Goal: Information Seeking & Learning: Learn about a topic

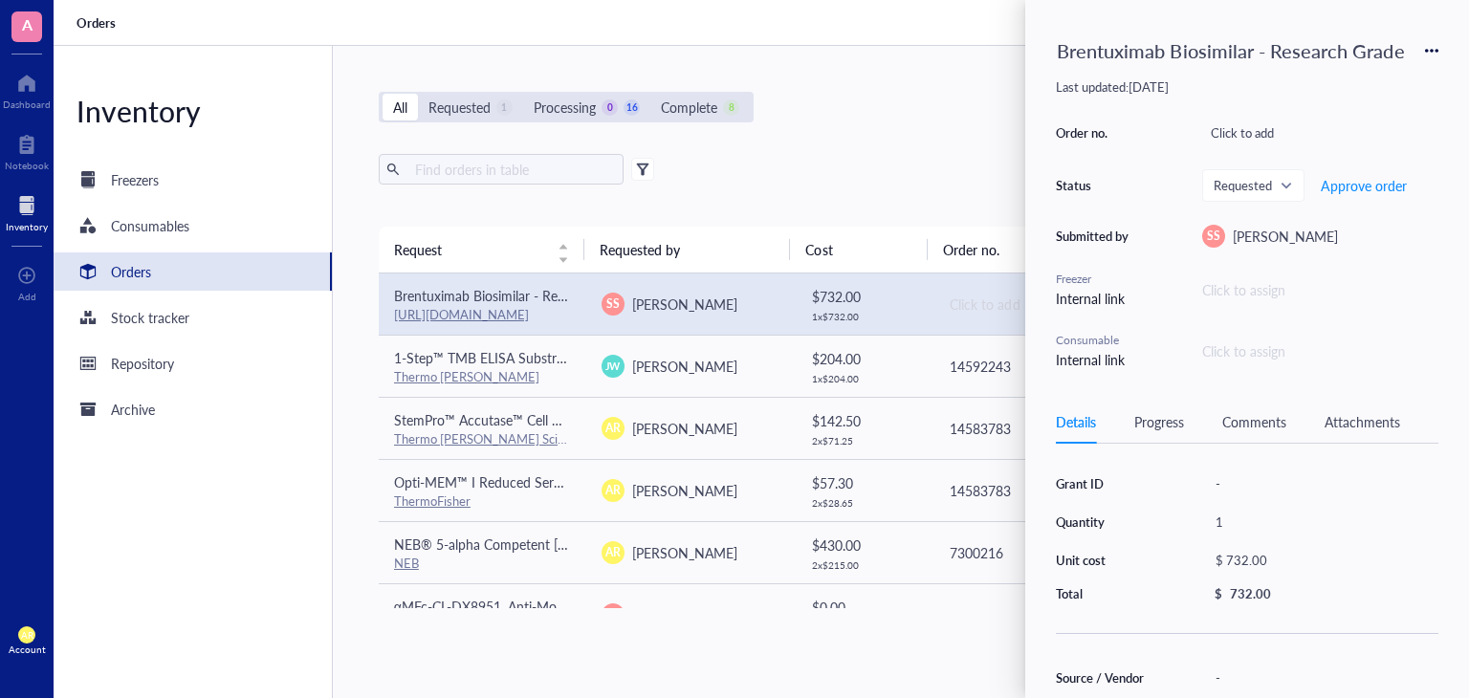
scroll to position [65, 0]
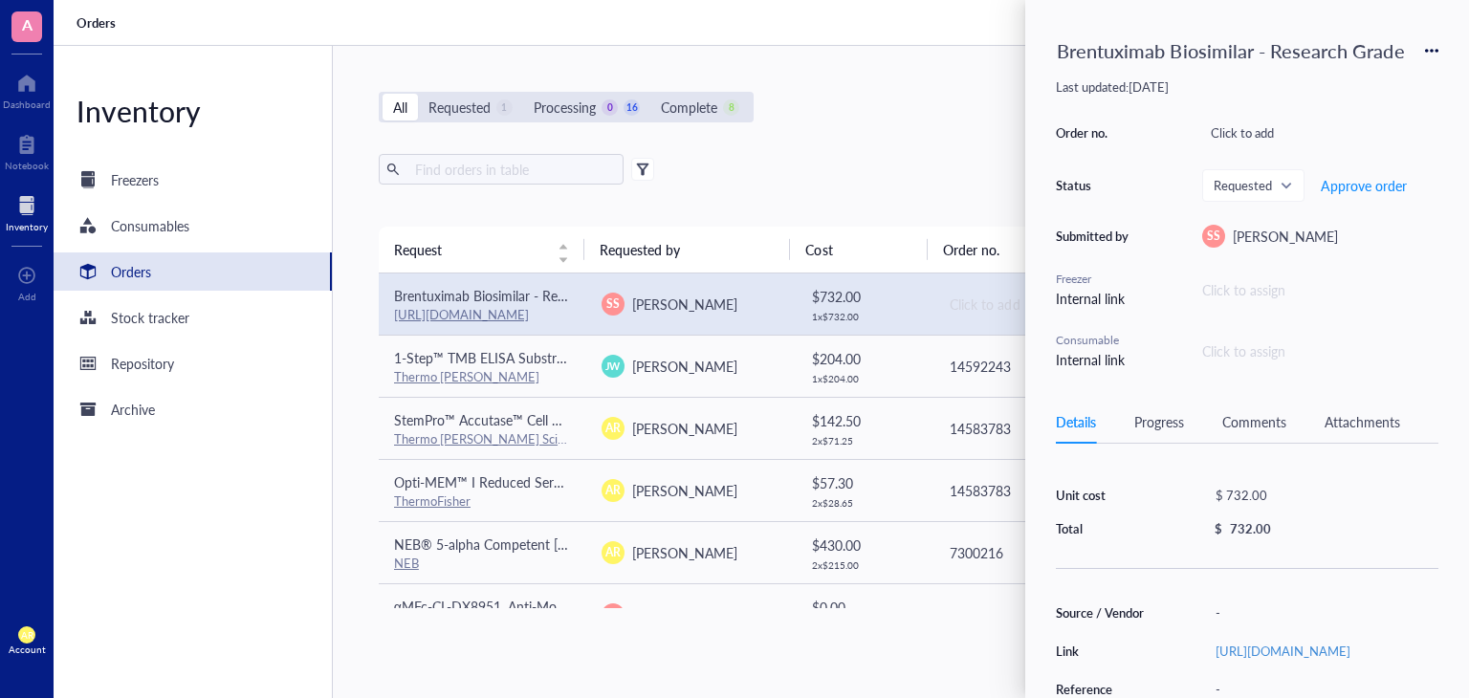
click at [1247, 132] on div "Connection lost Your Internet connection appears to be offline. Got it" at bounding box center [734, 349] width 1469 height 698
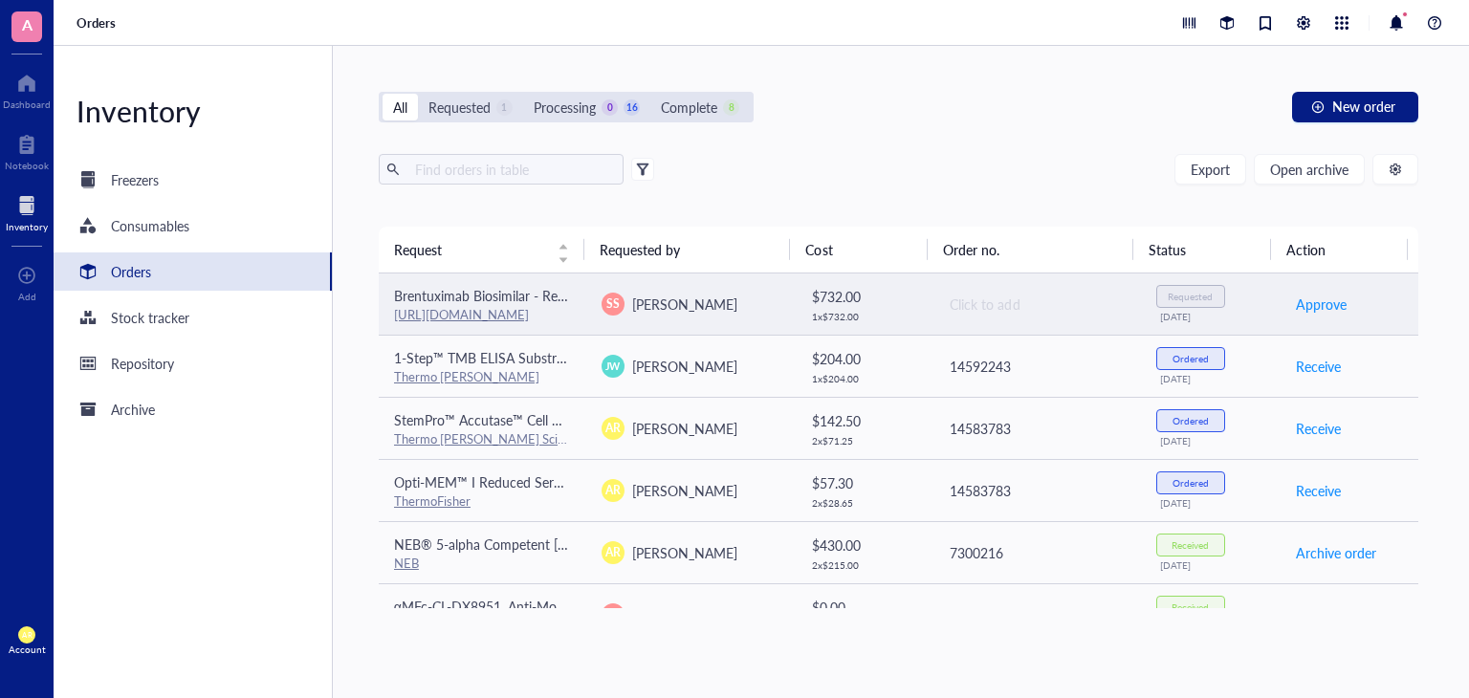
click at [1252, 306] on td "Requested [DATE]" at bounding box center [1210, 304] width 139 height 62
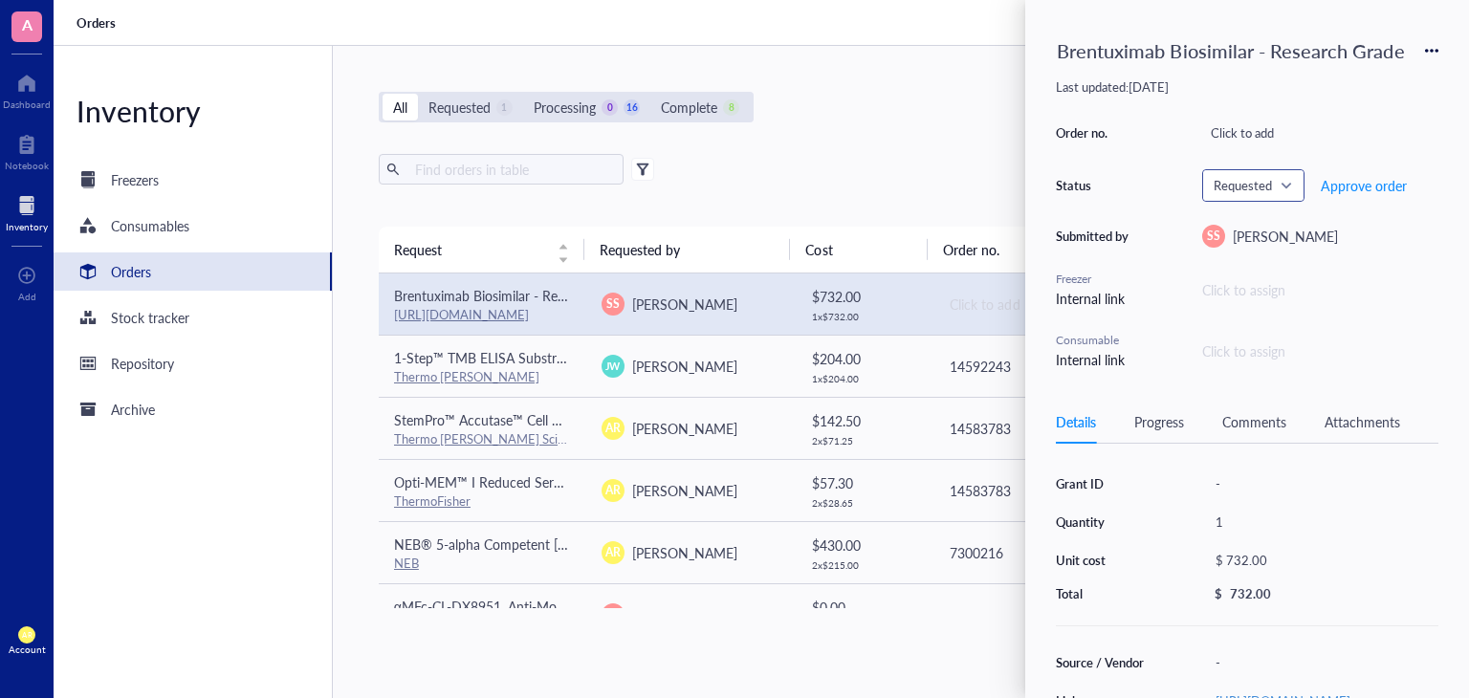
click at [1290, 185] on span at bounding box center [1252, 185] width 79 height 29
click at [1258, 347] on div "Ordered" at bounding box center [1260, 342] width 49 height 21
click at [1243, 135] on div "Click to add" at bounding box center [1320, 133] width 236 height 27
click at [1243, 137] on input "text" at bounding box center [1231, 132] width 57 height 25
click at [1217, 135] on input ": 000089246." at bounding box center [1256, 132] width 107 height 25
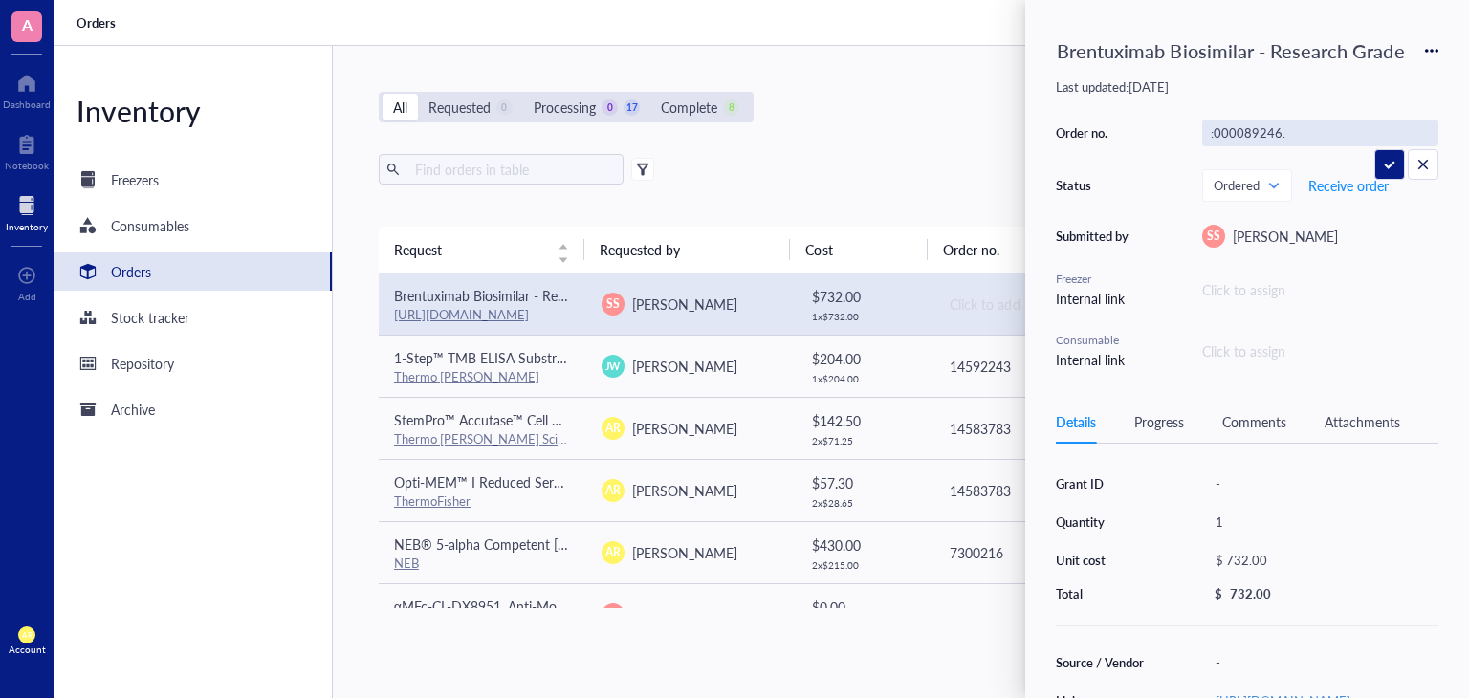
type input "000089246."
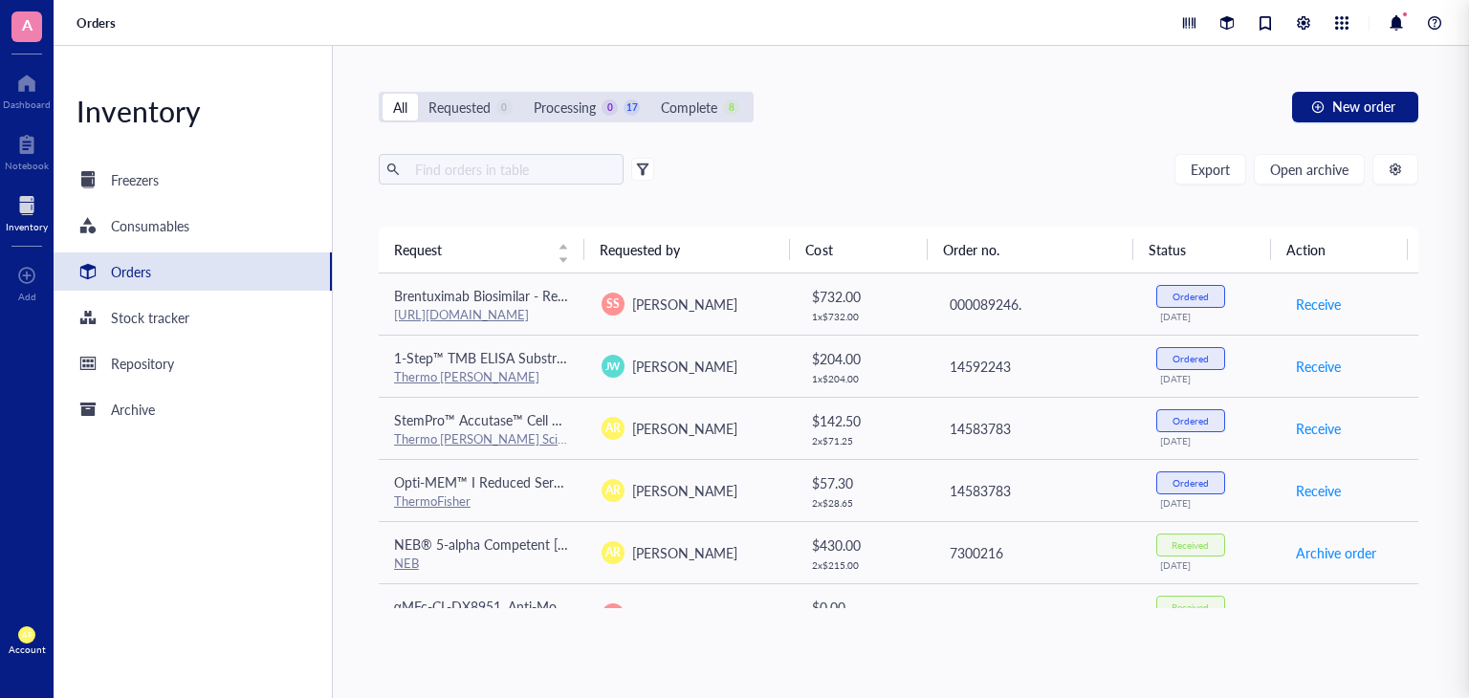
click at [942, 165] on div "Export Open archive" at bounding box center [898, 169] width 1039 height 31
click at [33, 153] on div at bounding box center [27, 144] width 44 height 31
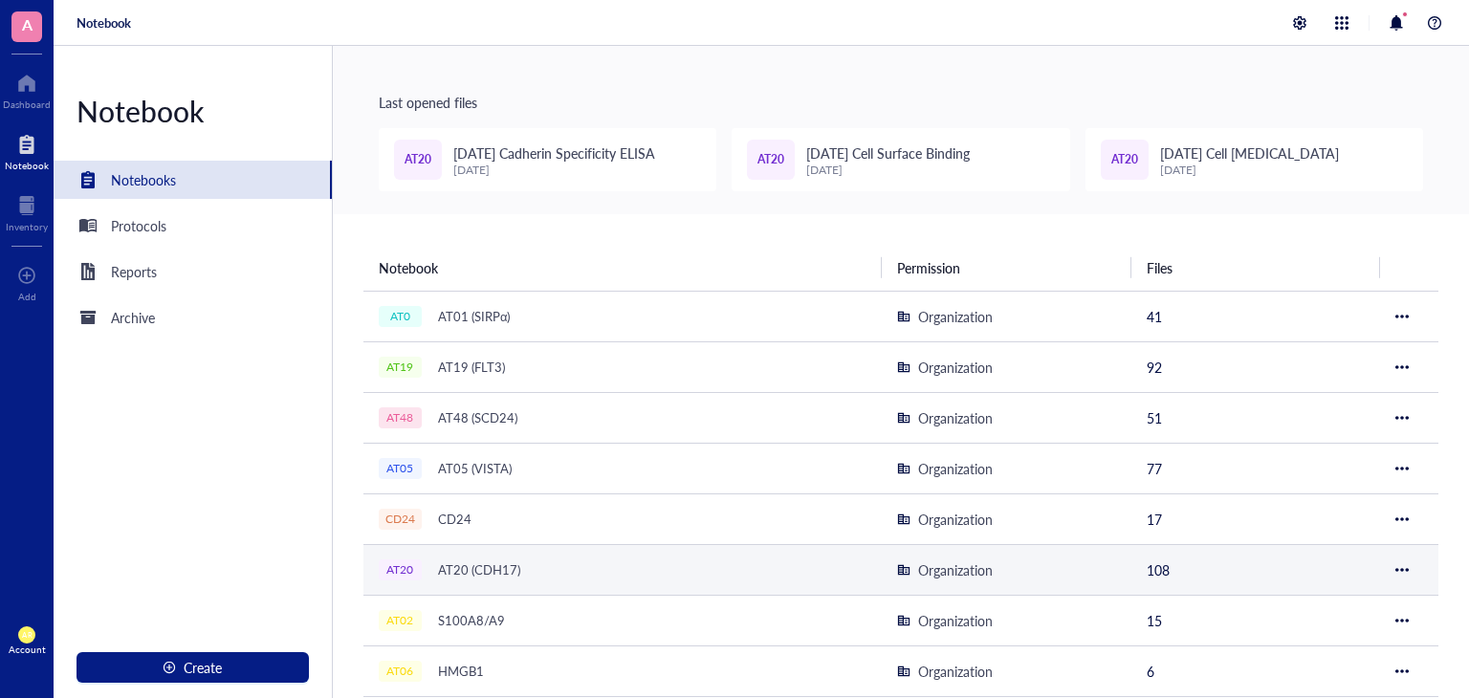
click at [471, 563] on div "AT20 (CDH17)" at bounding box center [478, 569] width 99 height 27
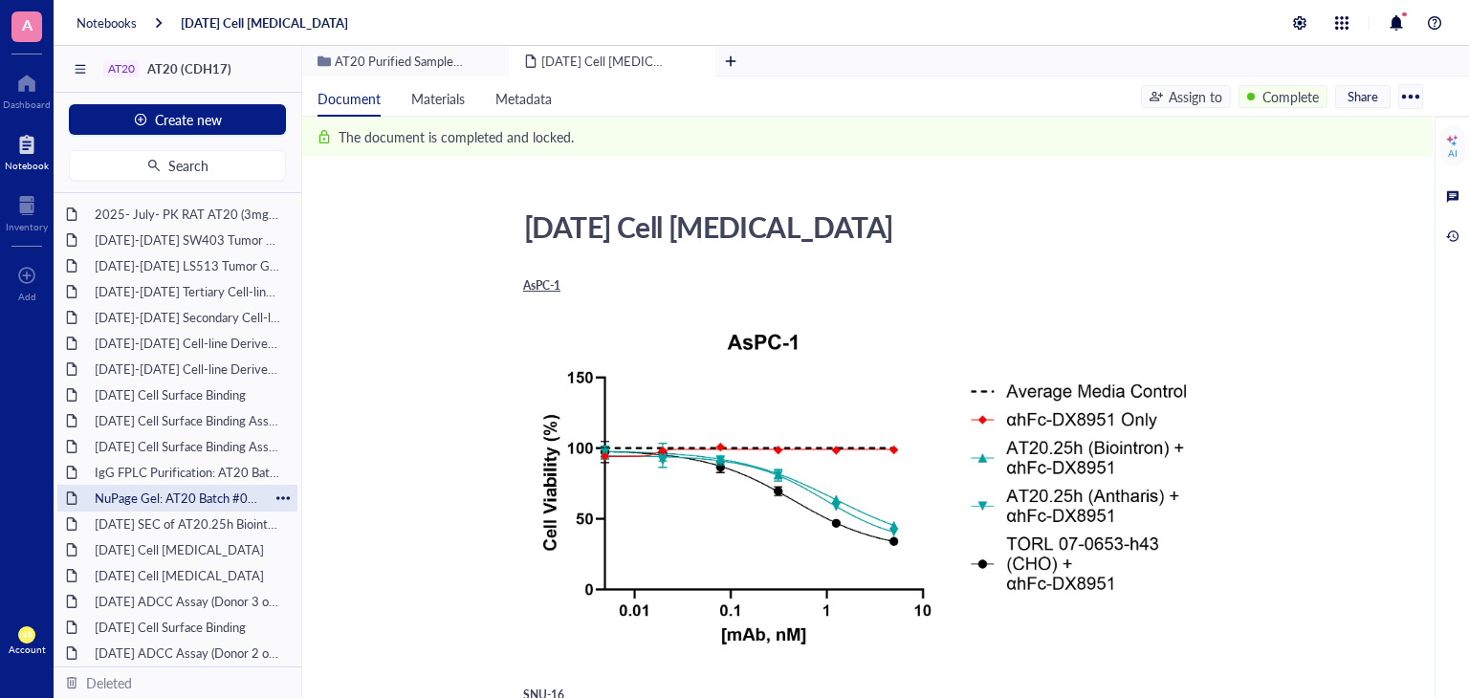
scroll to position [157, 0]
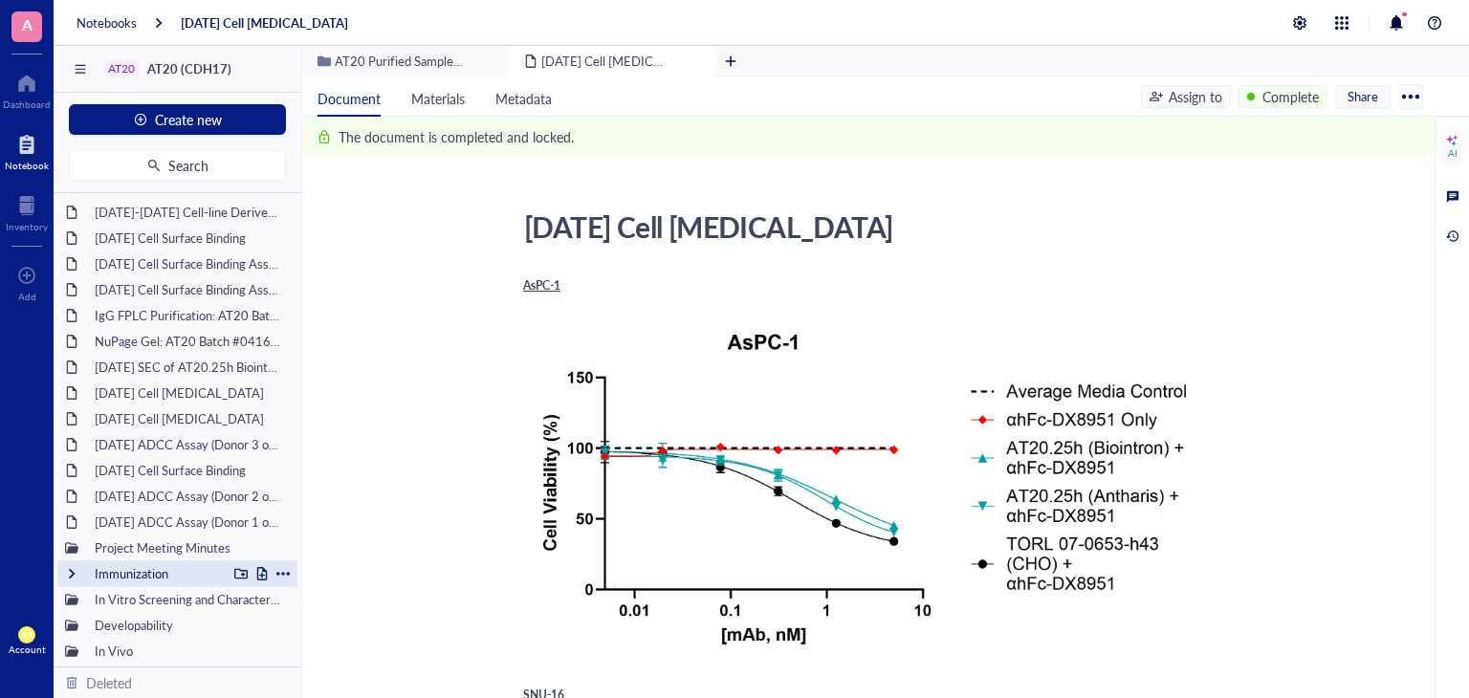
click at [77, 575] on div at bounding box center [71, 573] width 13 height 13
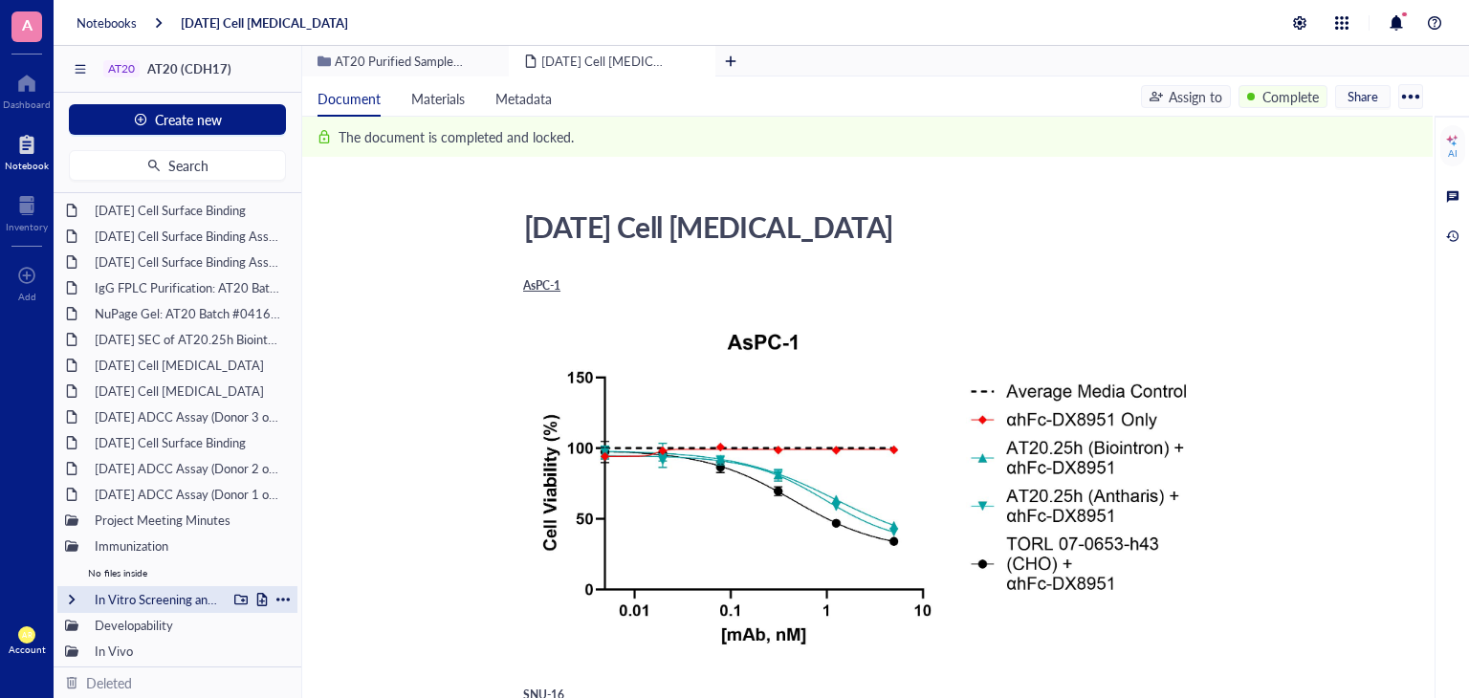
click at [73, 598] on div at bounding box center [71, 599] width 13 height 13
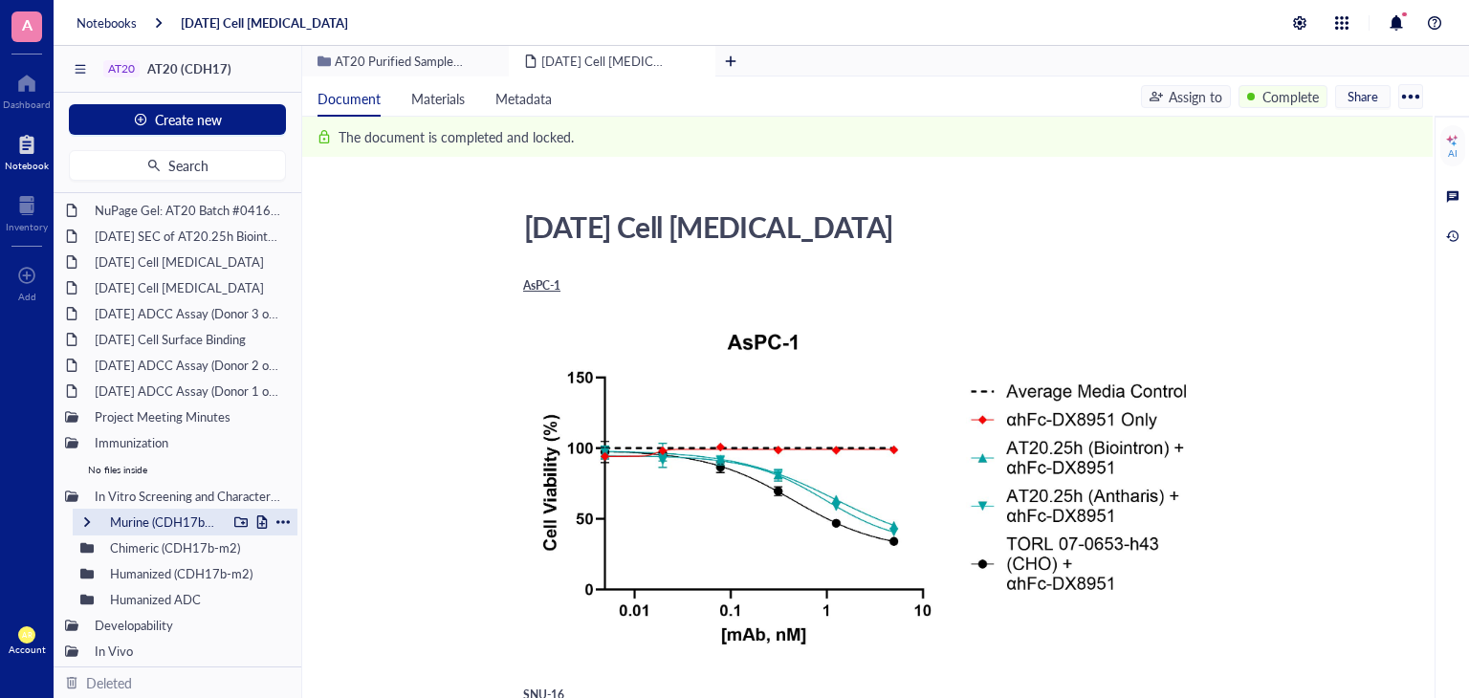
click at [87, 519] on div at bounding box center [86, 521] width 13 height 13
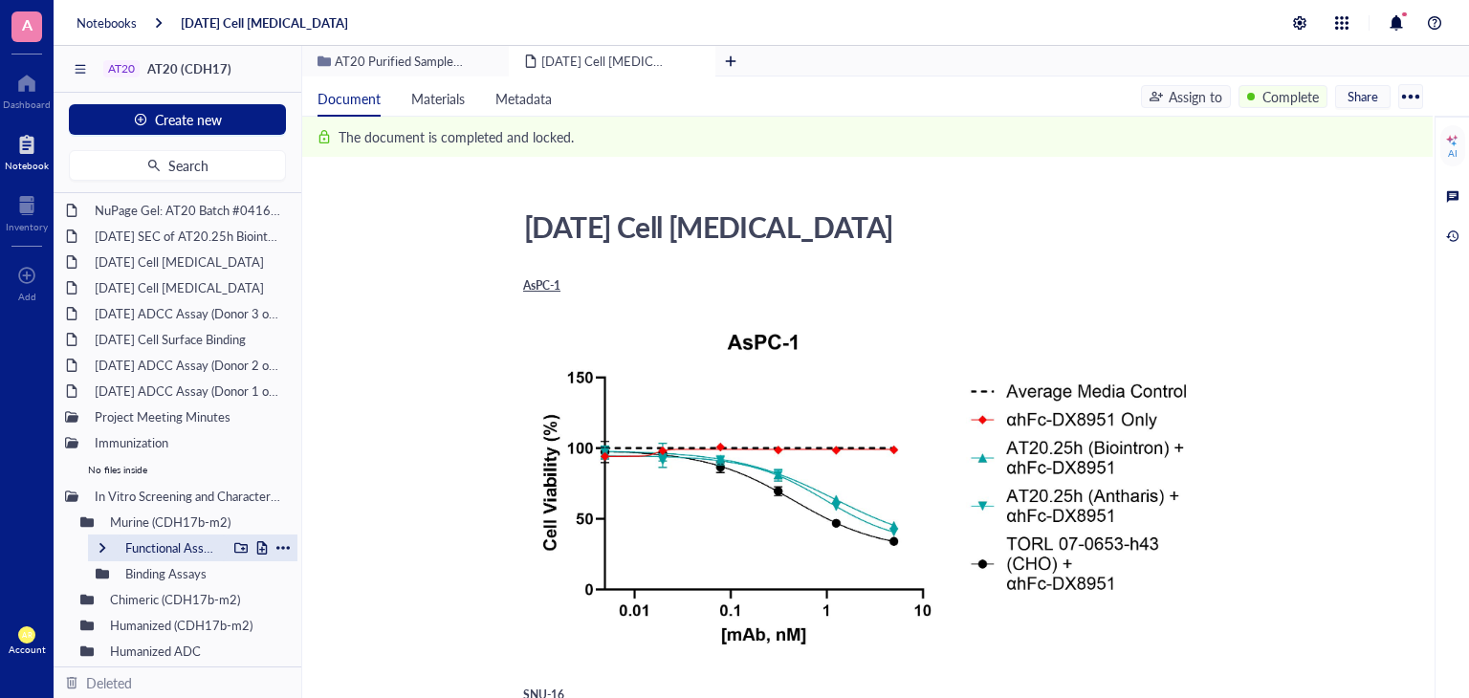
scroll to position [340, 0]
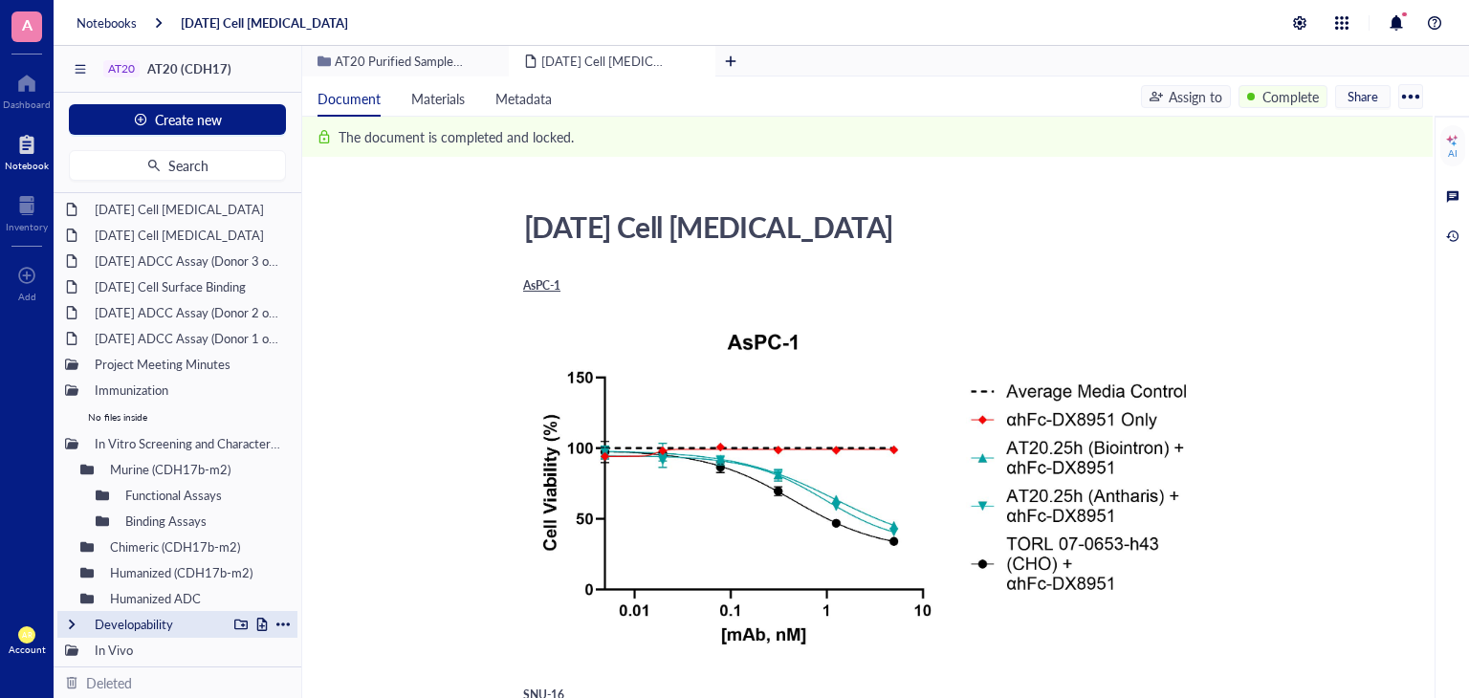
click at [79, 620] on div "Developability" at bounding box center [177, 624] width 240 height 27
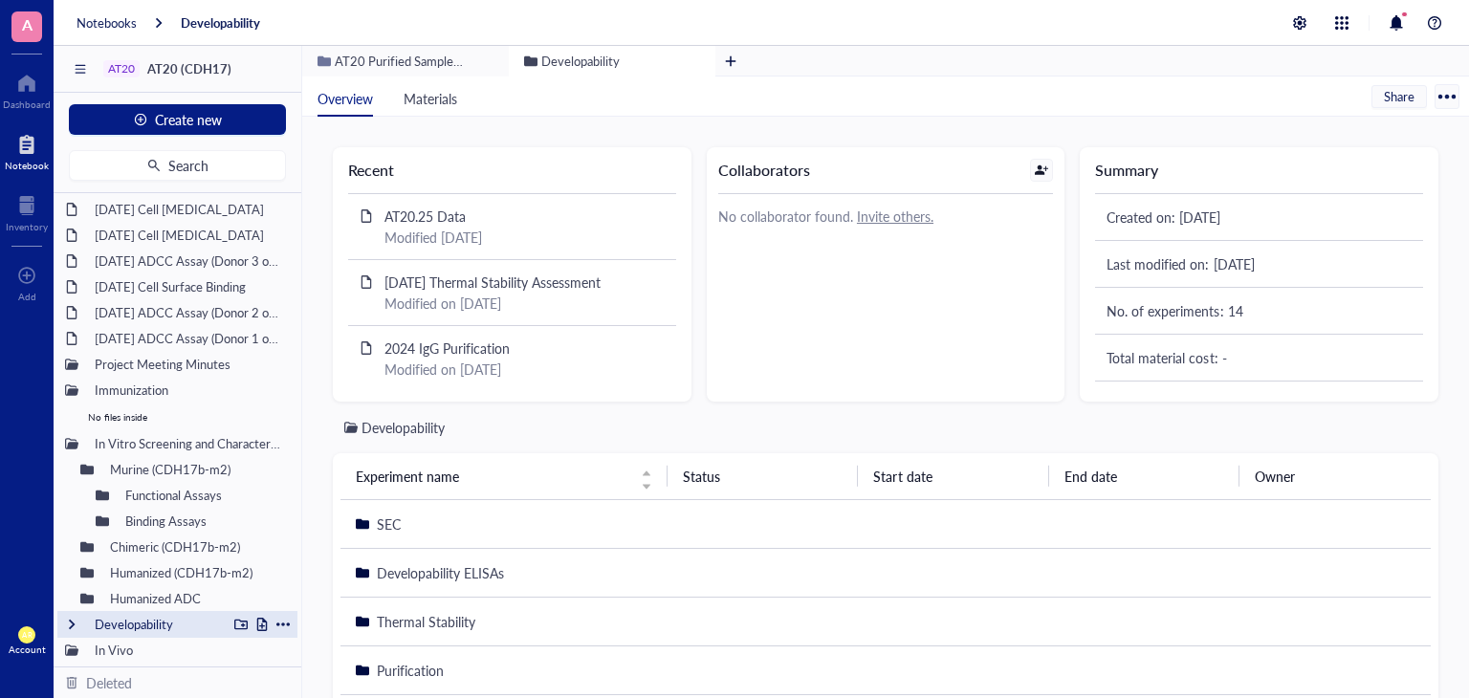
click at [71, 622] on div at bounding box center [71, 624] width 13 height 13
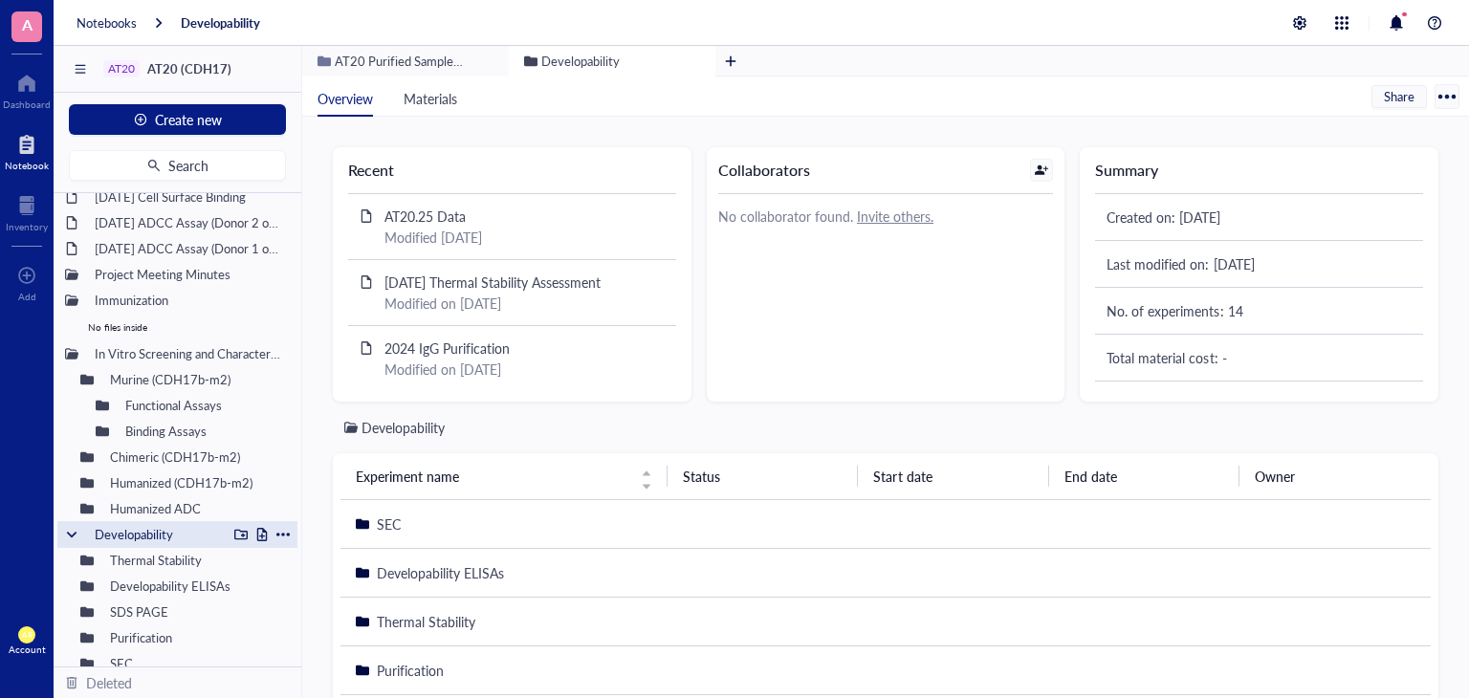
scroll to position [469, 0]
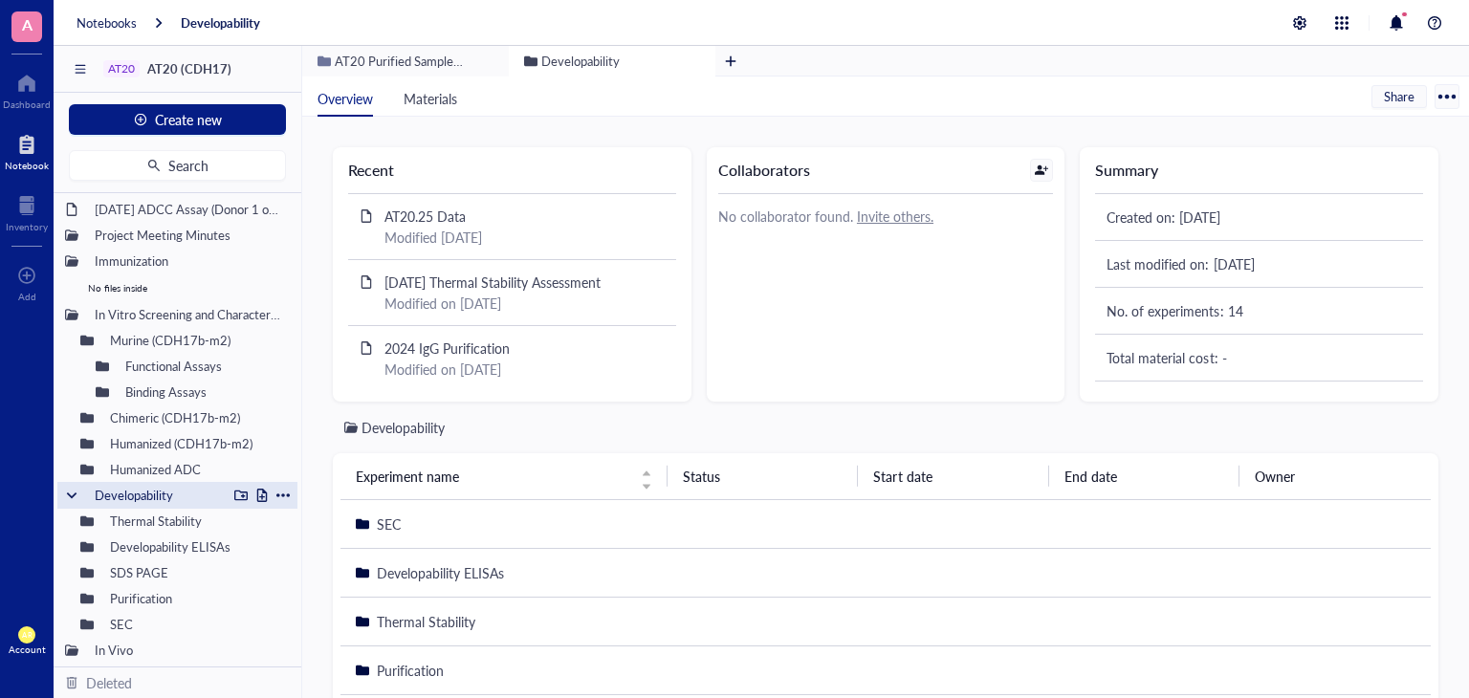
click at [73, 490] on div at bounding box center [71, 495] width 13 height 13
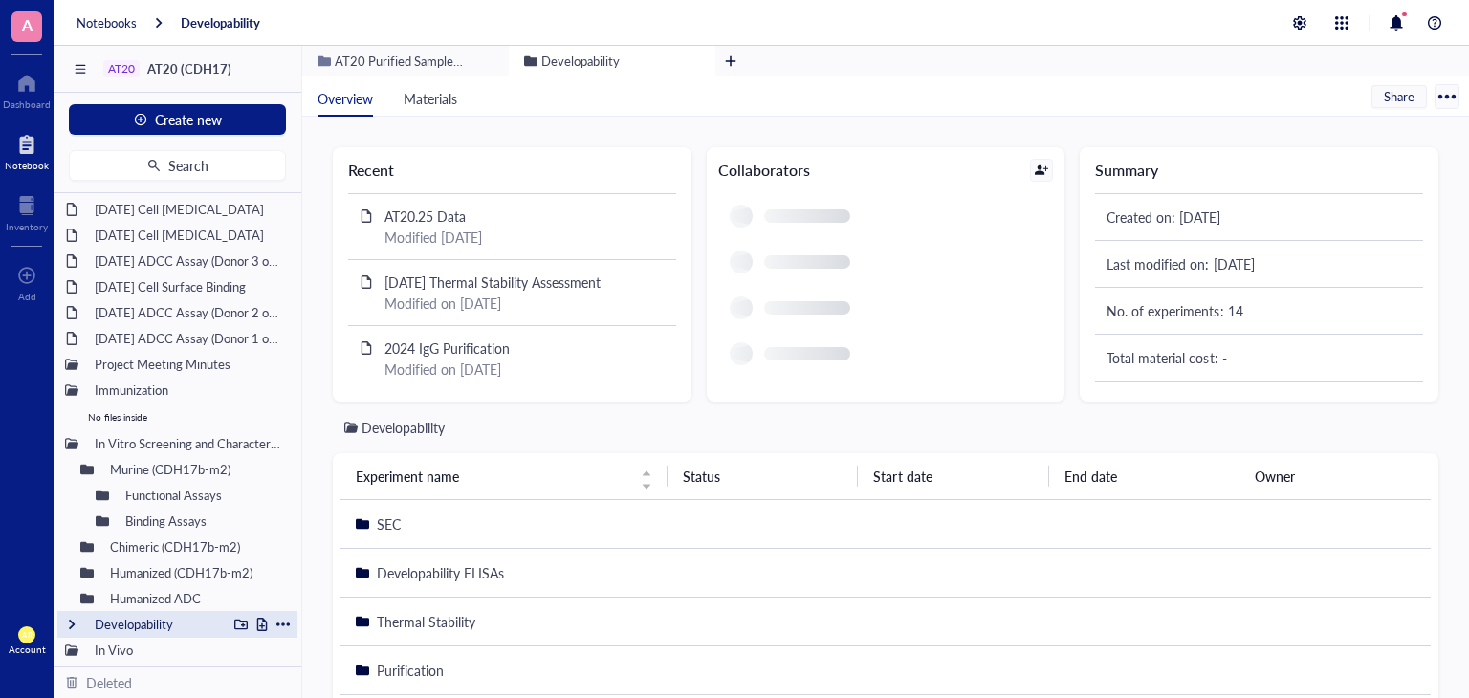
scroll to position [340, 0]
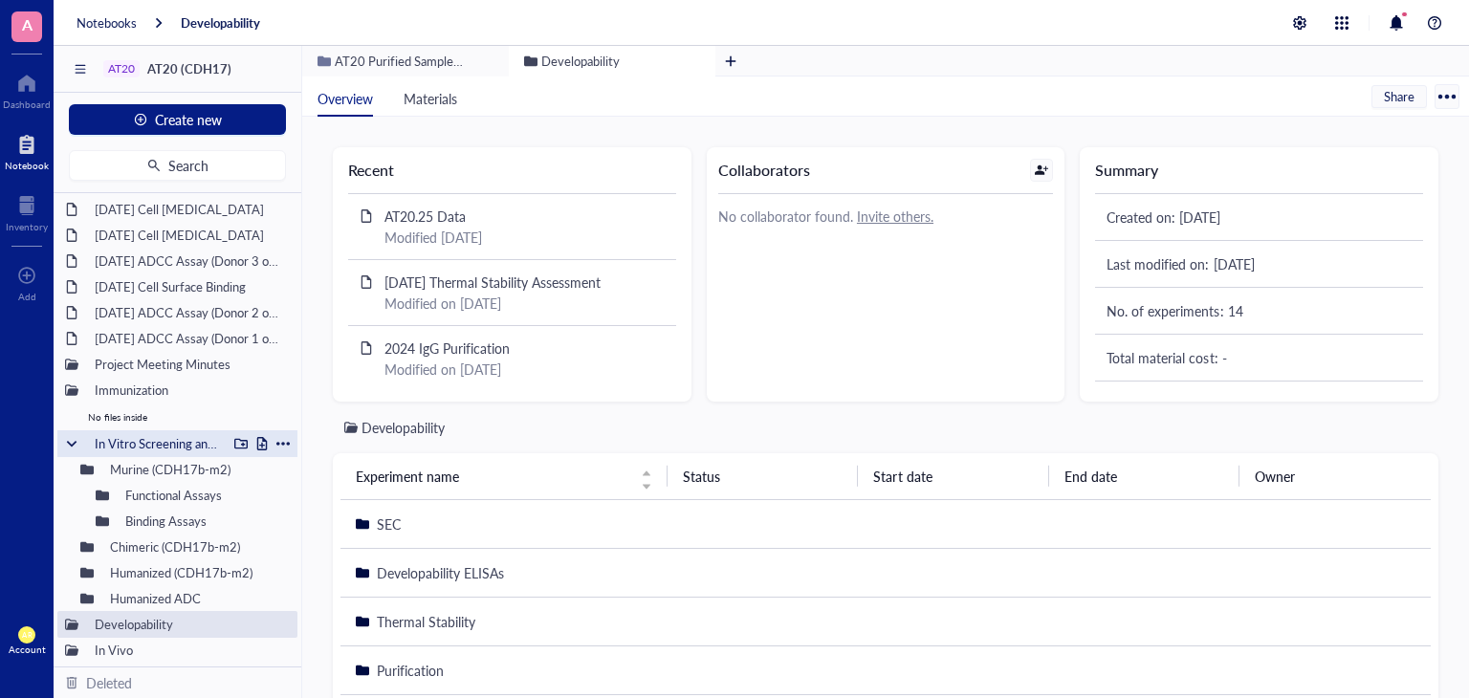
click at [75, 444] on div at bounding box center [71, 443] width 13 height 13
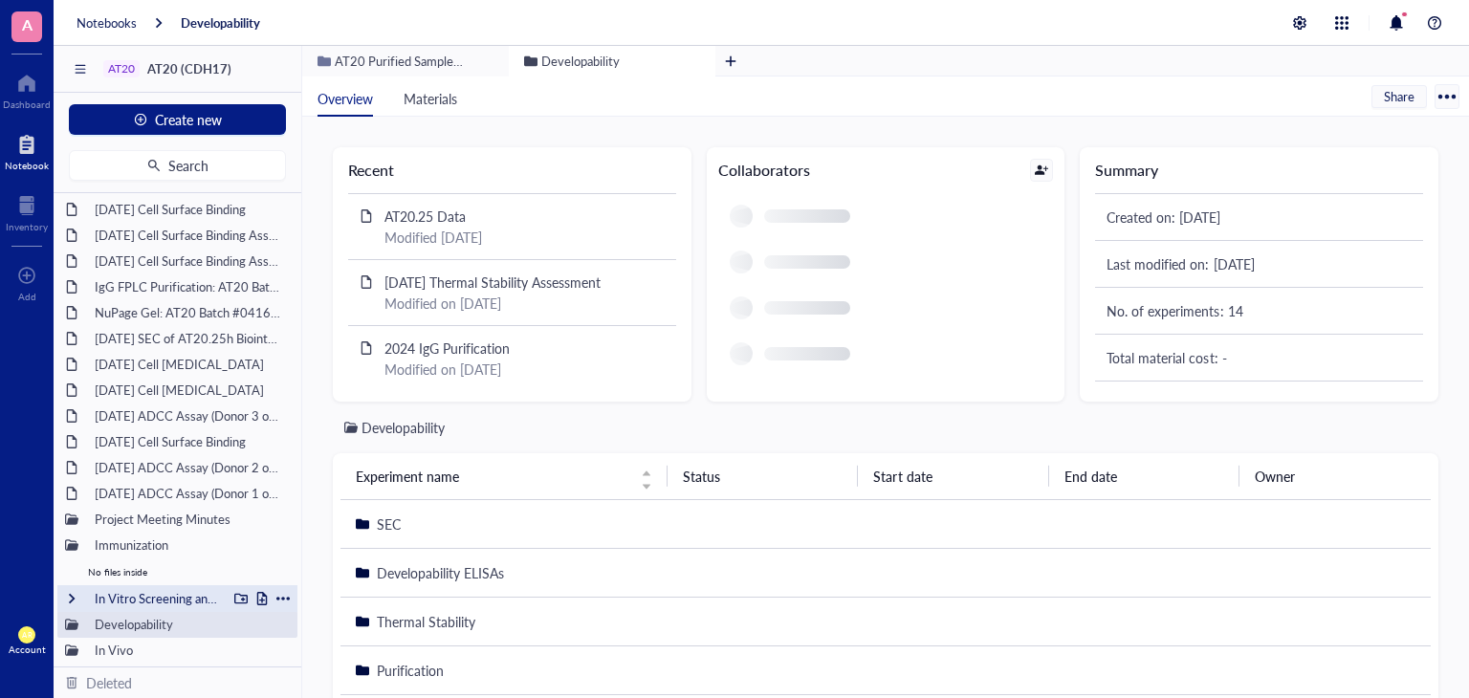
scroll to position [185, 0]
click at [71, 593] on div at bounding box center [71, 599] width 13 height 13
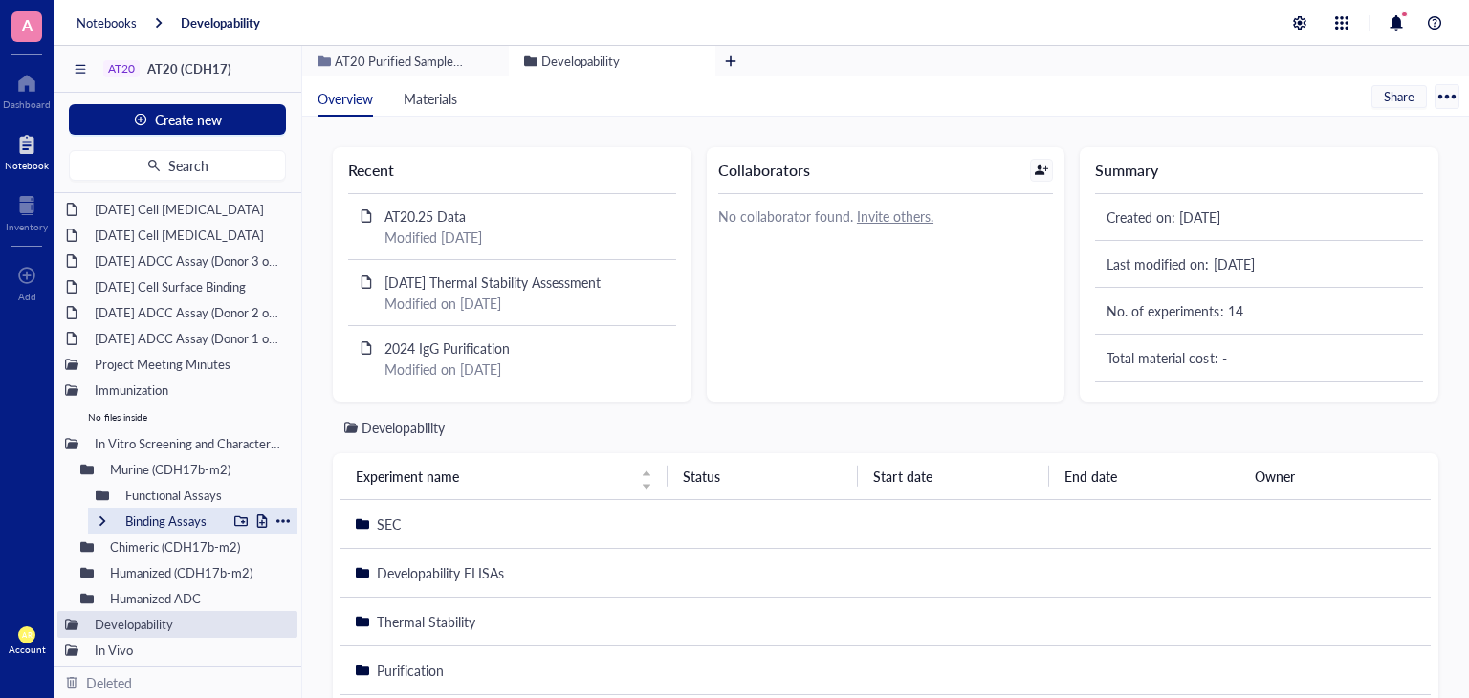
click at [103, 522] on div at bounding box center [102, 520] width 13 height 13
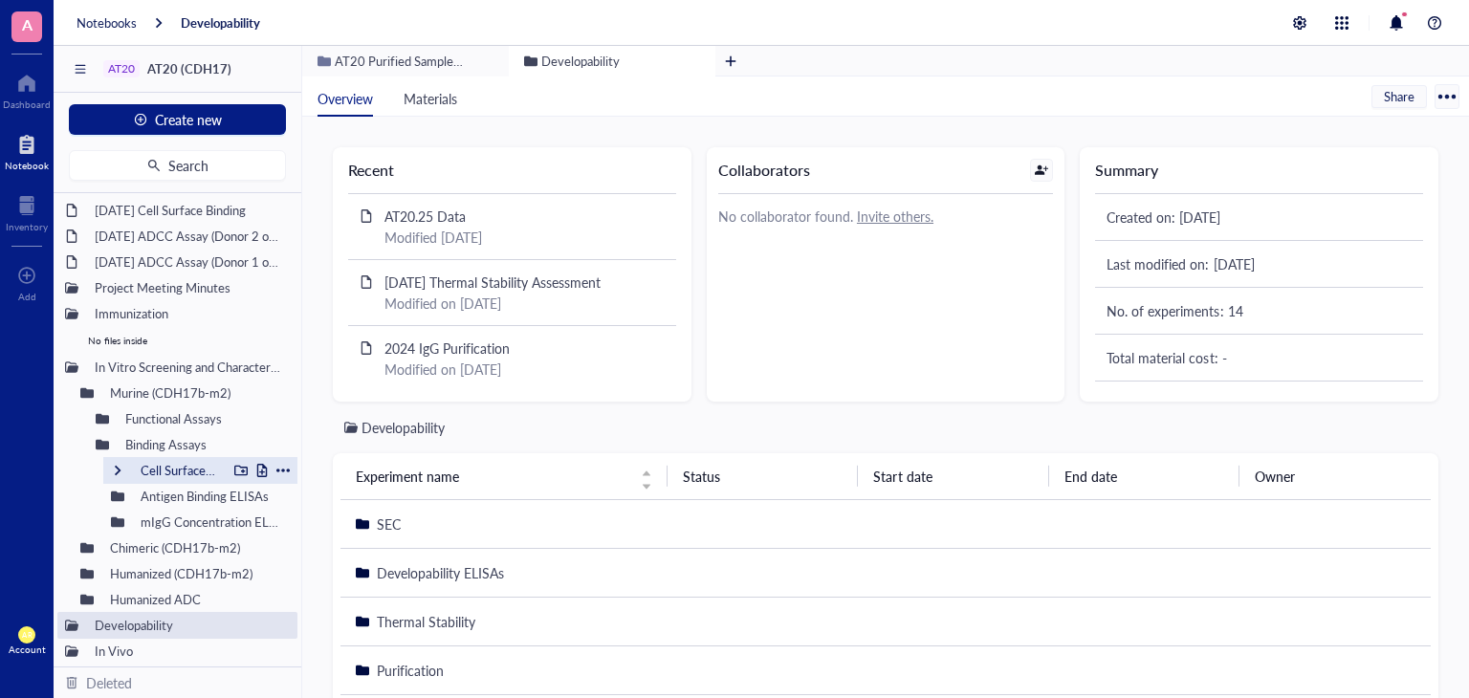
click at [120, 469] on div at bounding box center [117, 470] width 13 height 13
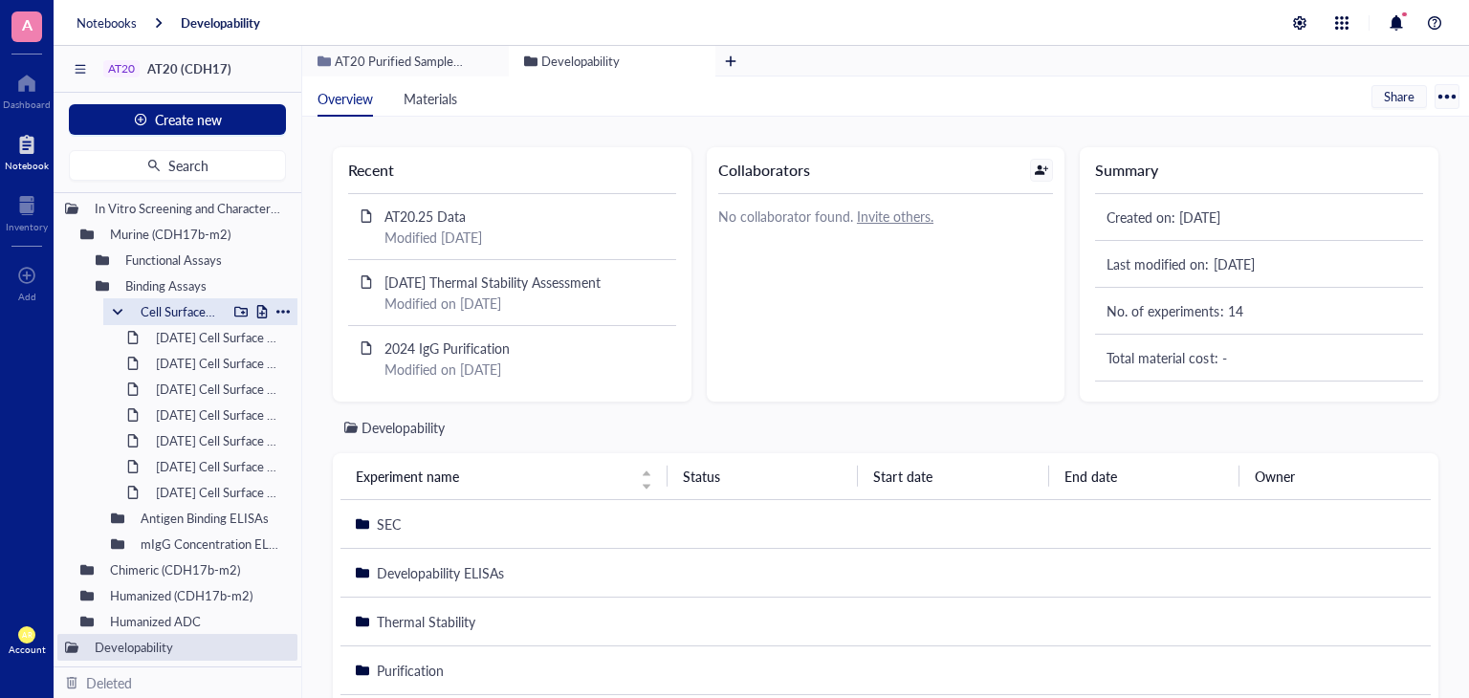
scroll to position [577, 0]
click at [112, 513] on div at bounding box center [117, 517] width 13 height 13
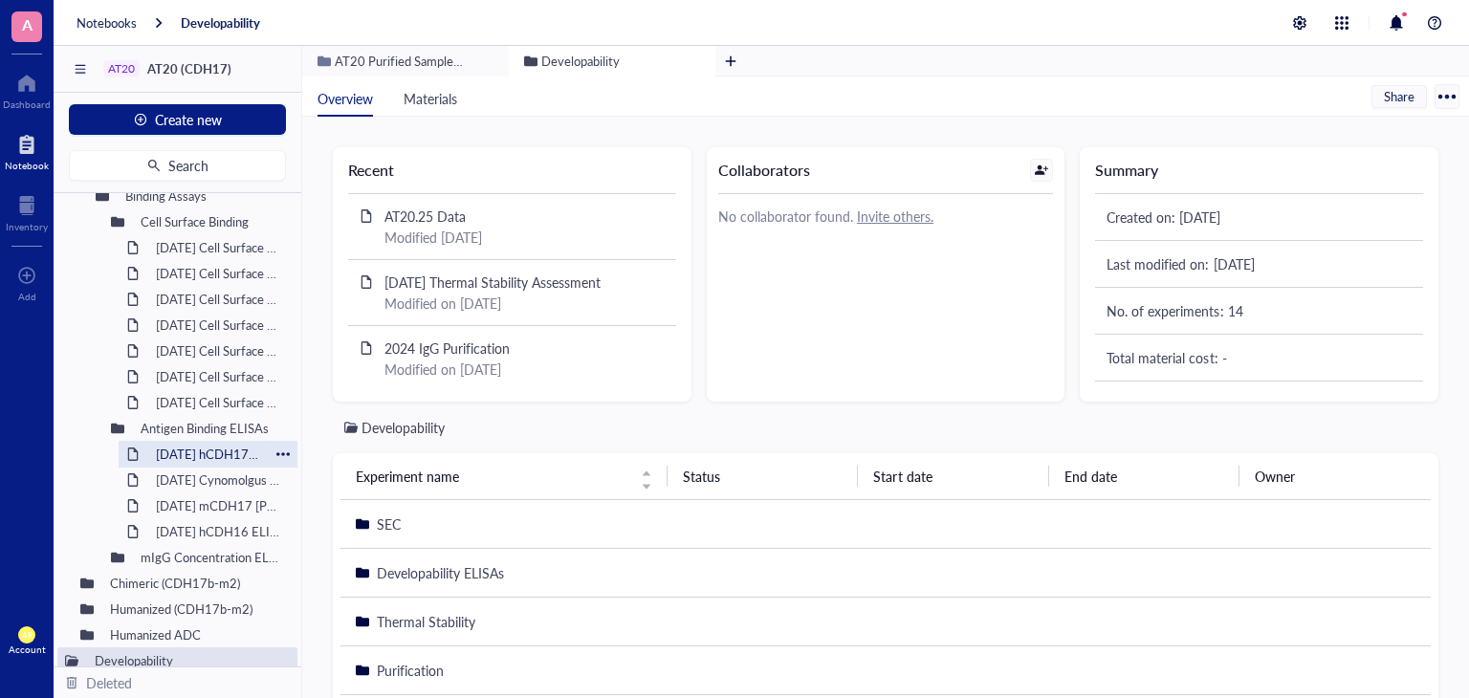
scroll to position [666, 0]
click at [213, 244] on div "[DATE] Cell Surface Binding" at bounding box center [207, 246] width 121 height 27
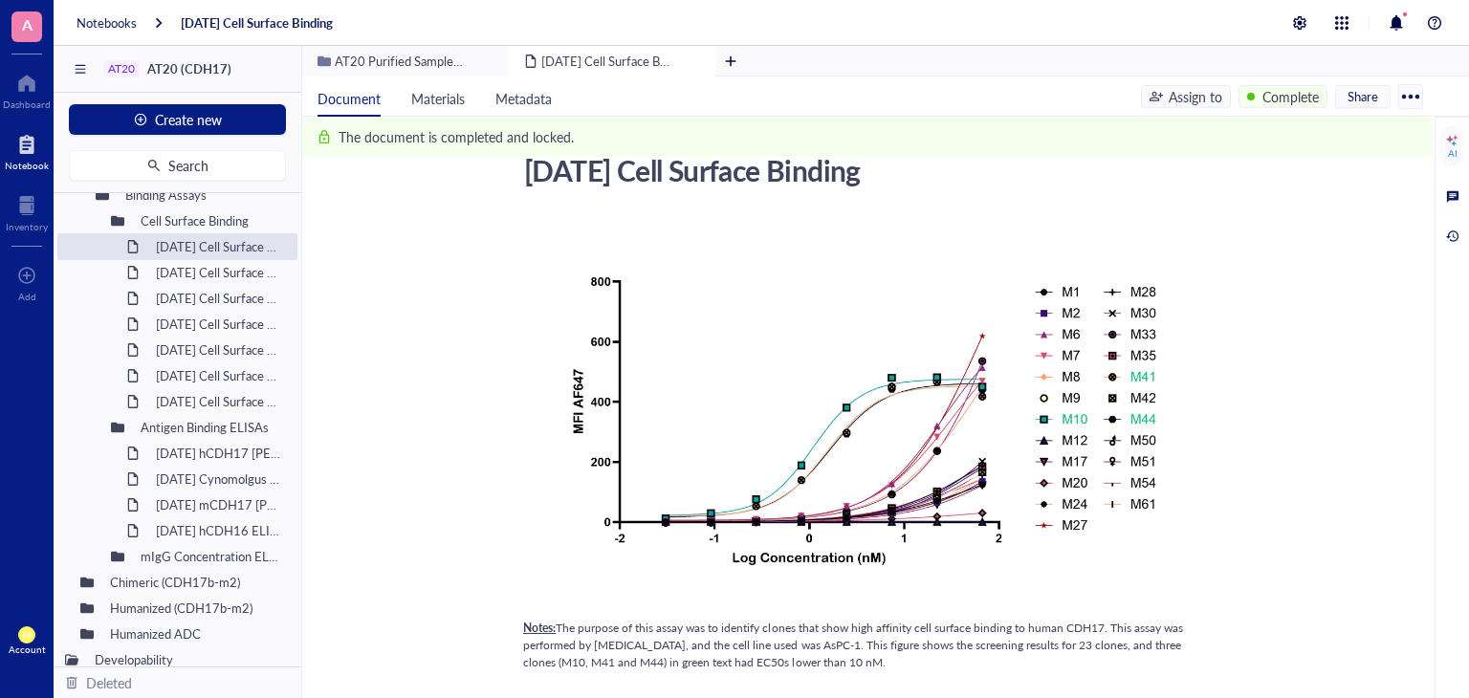
scroll to position [57, 0]
click at [226, 274] on div "[DATE] Cell Surface Binding" at bounding box center [207, 272] width 121 height 27
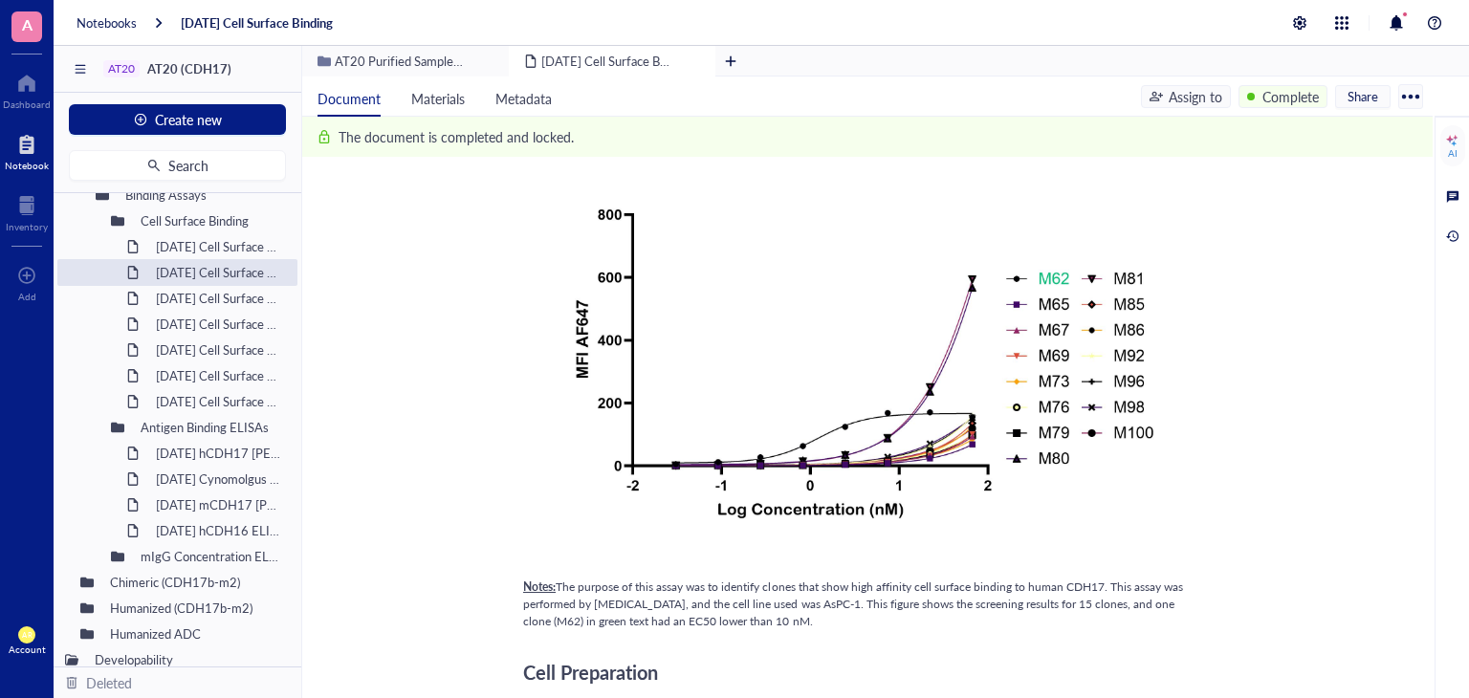
scroll to position [132, 0]
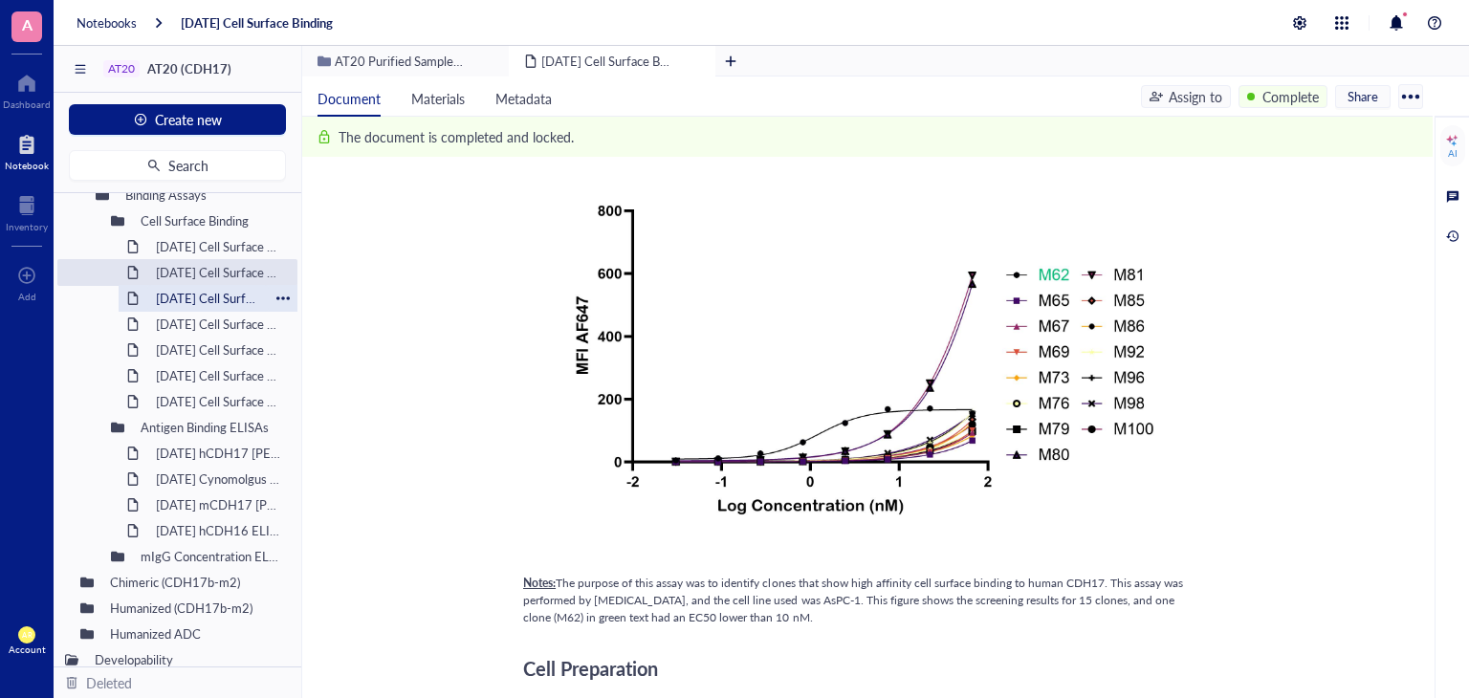
click at [210, 296] on div "[DATE] Cell Surface Binding" at bounding box center [207, 298] width 121 height 27
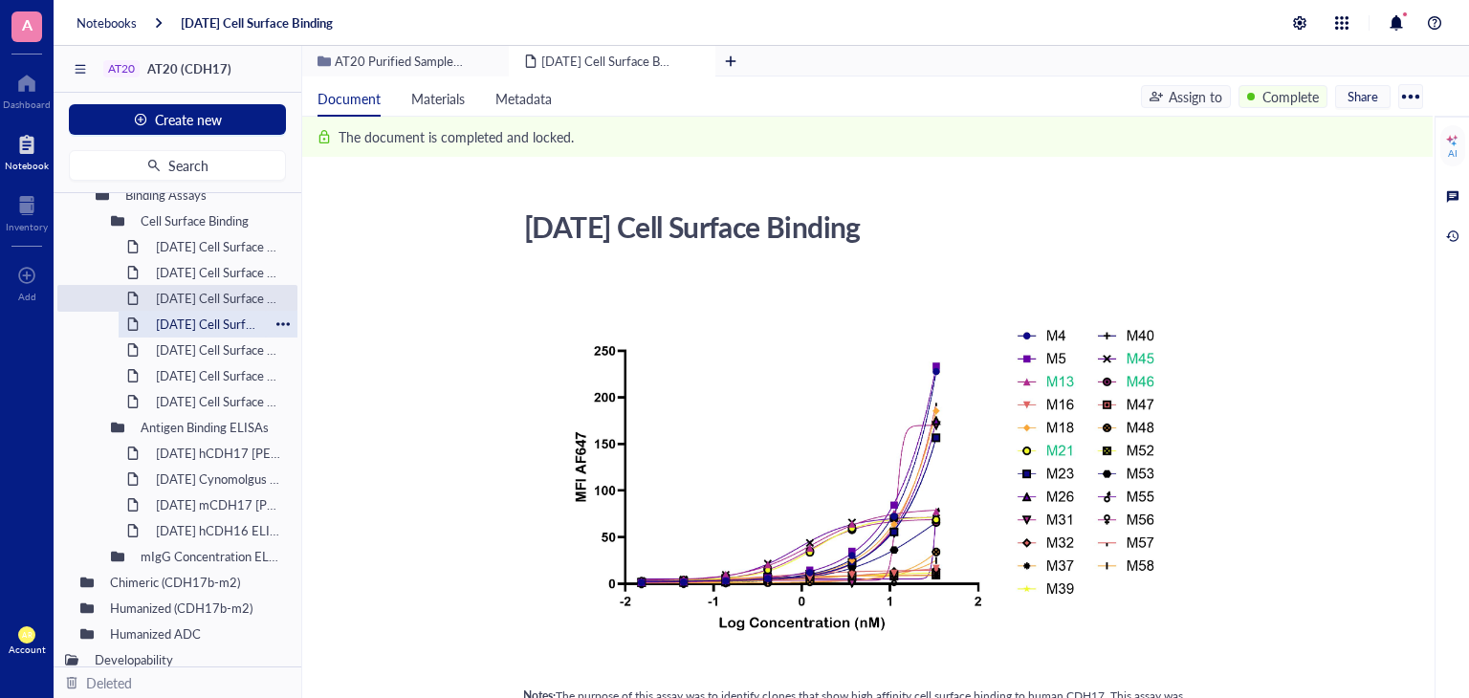
click at [211, 331] on div "[DATE] Cell Surface Binding" at bounding box center [207, 324] width 121 height 27
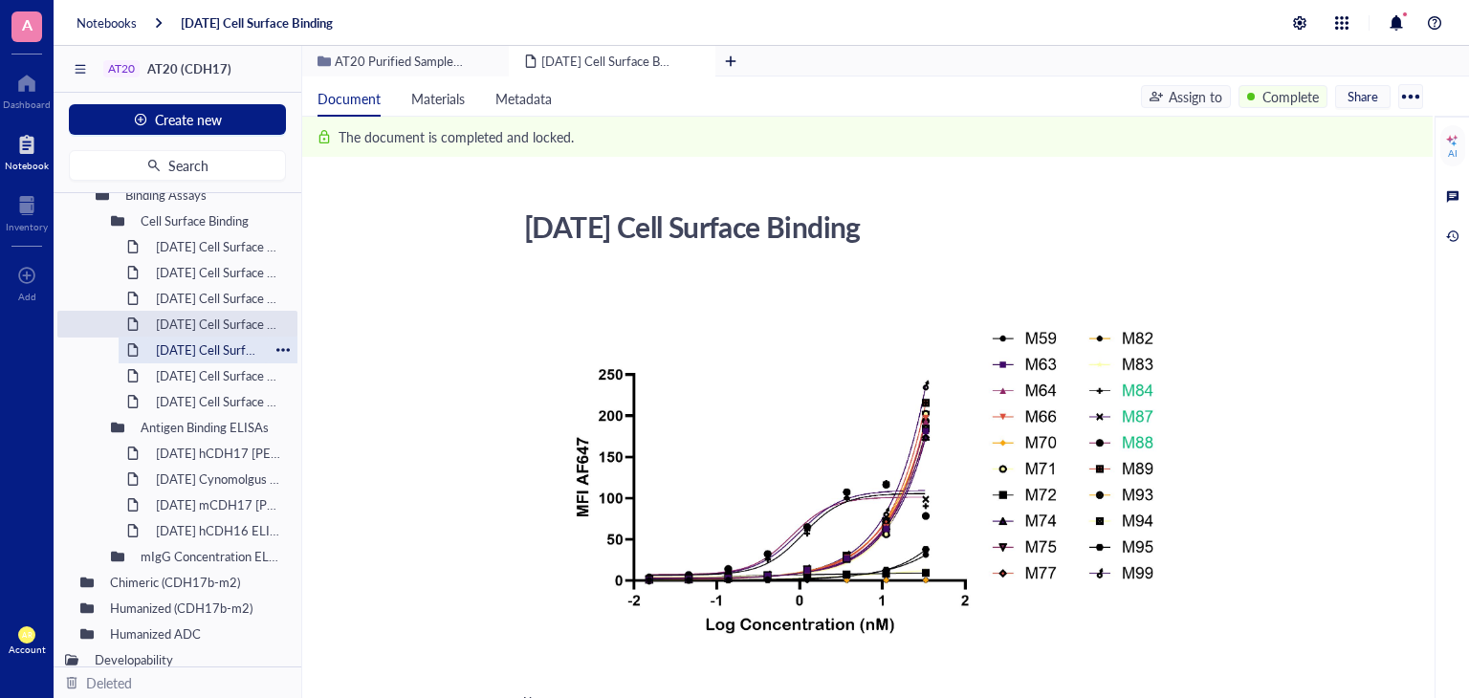
click at [207, 338] on div "[DATE] Cell Surface Binding" at bounding box center [207, 350] width 121 height 27
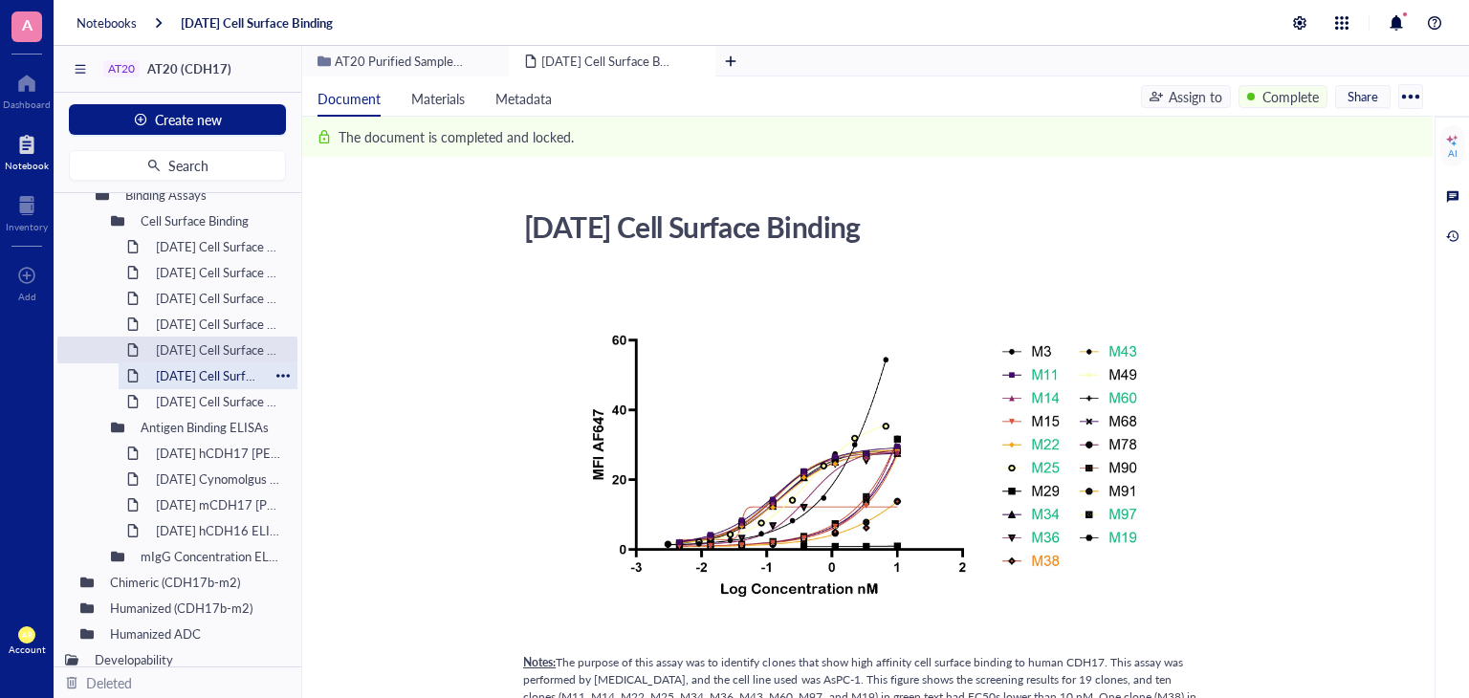
click at [196, 381] on div "[DATE] Cell Surface Binding" at bounding box center [207, 375] width 121 height 27
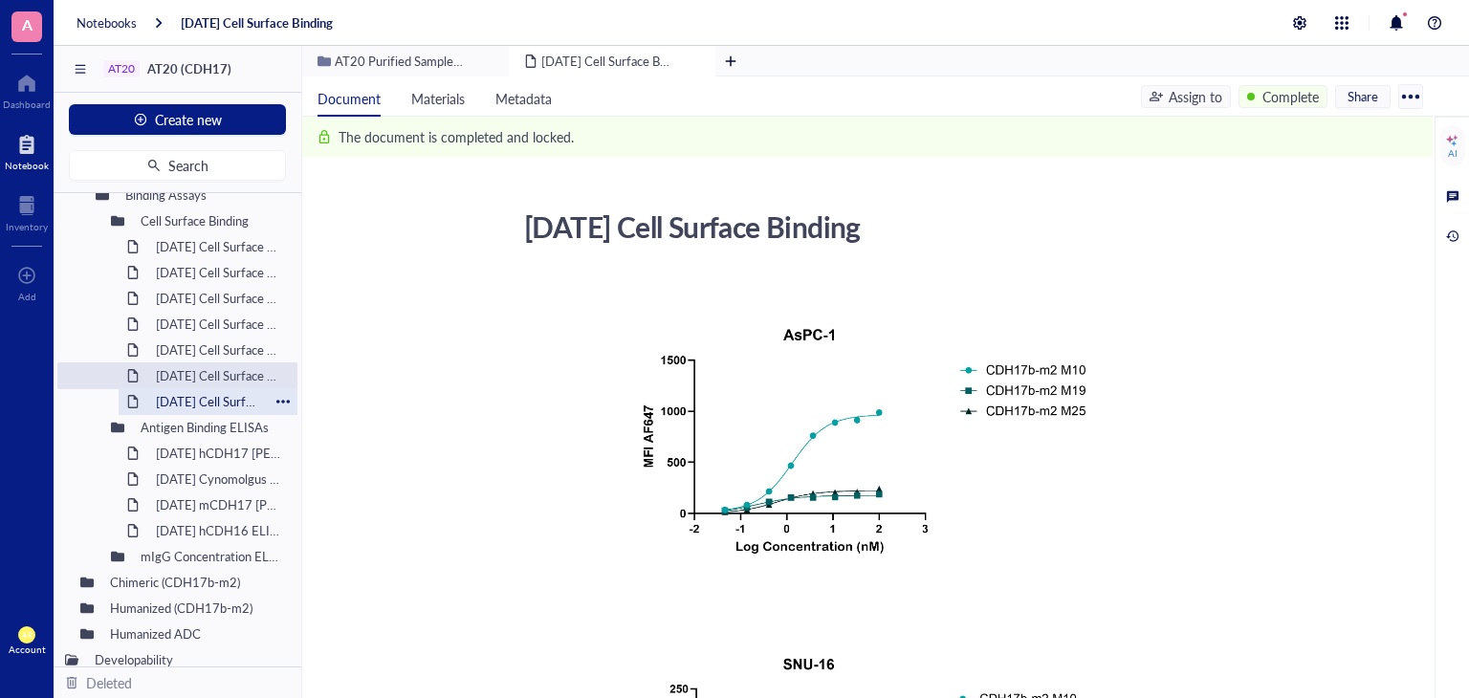
click at [197, 400] on div "[DATE] Cell Surface Binding" at bounding box center [207, 401] width 121 height 27
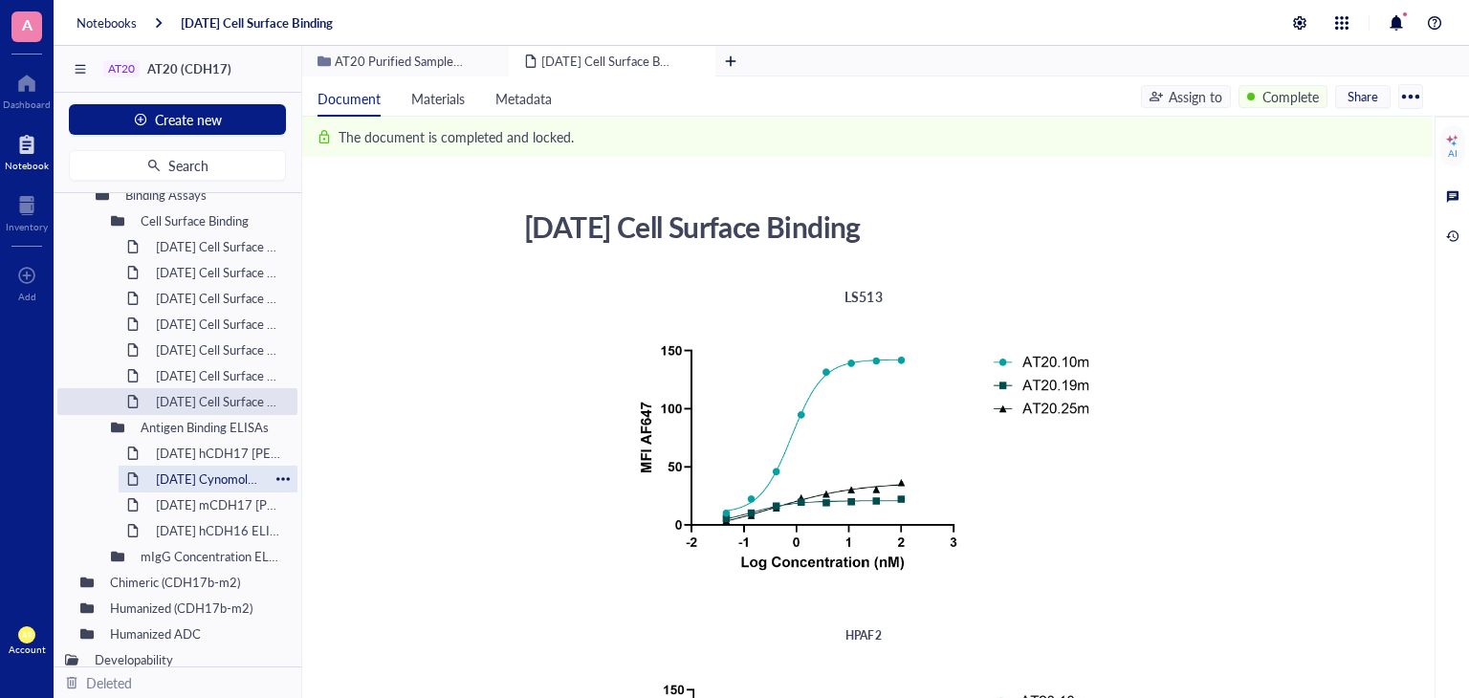
click at [207, 481] on div "[DATE] Cynomolgus CDH17 [PERSON_NAME]" at bounding box center [207, 479] width 121 height 27
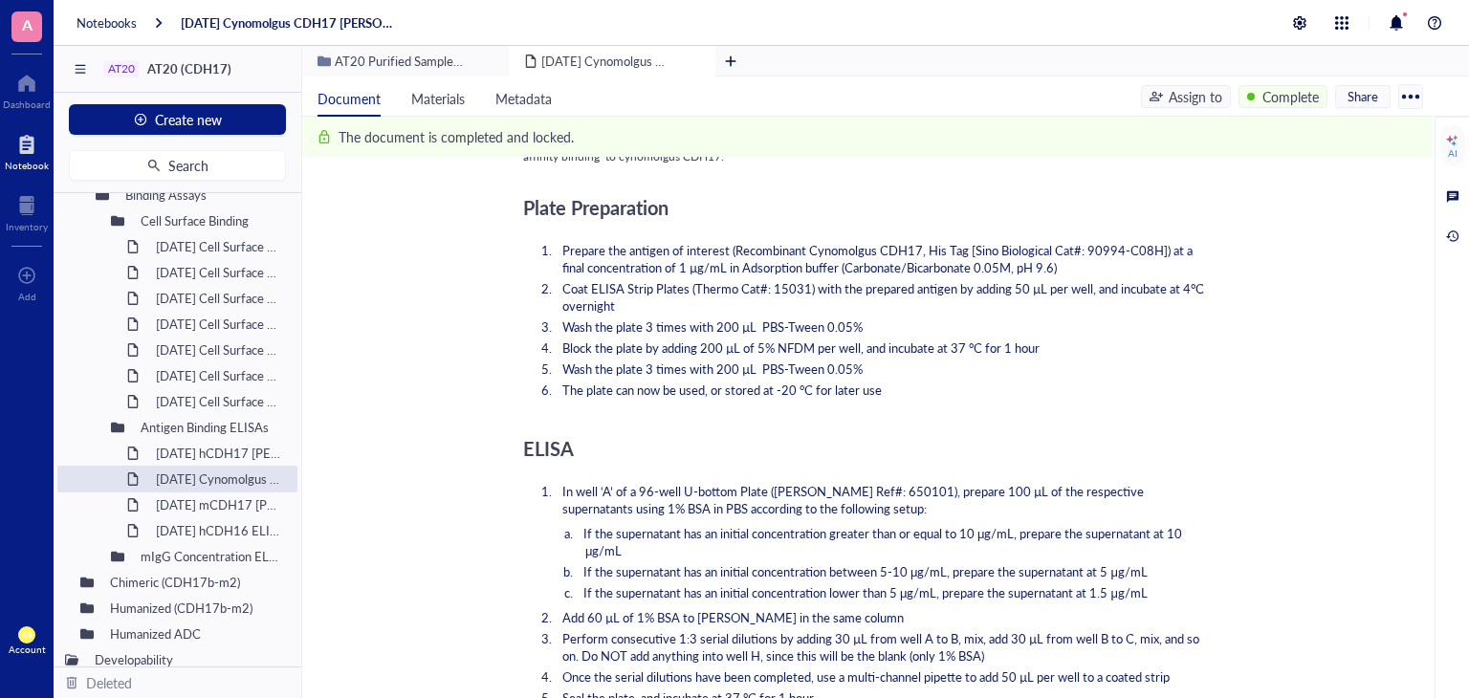
scroll to position [267, 0]
